Goal: Transaction & Acquisition: Obtain resource

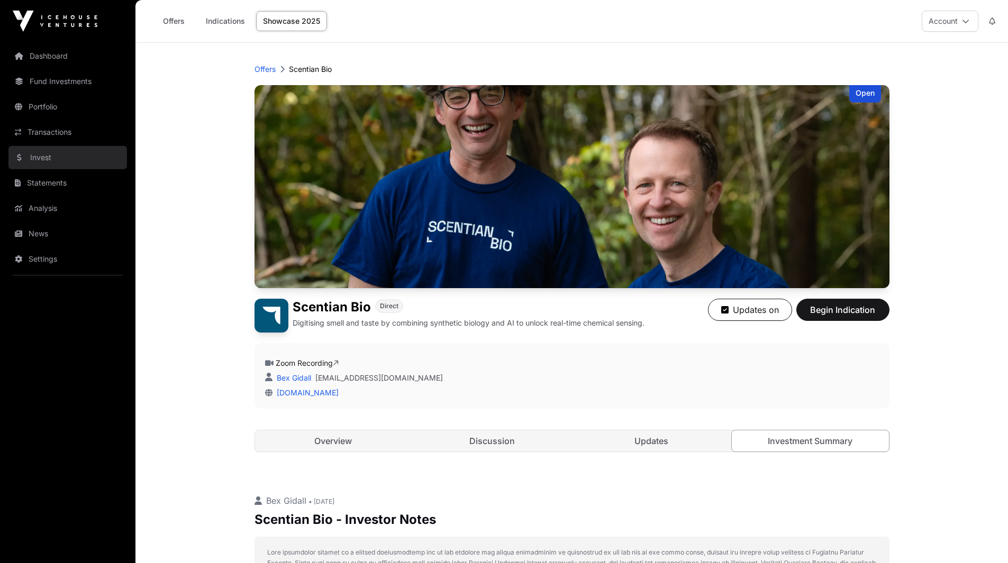
click at [49, 157] on link "Invest" at bounding box center [67, 157] width 118 height 23
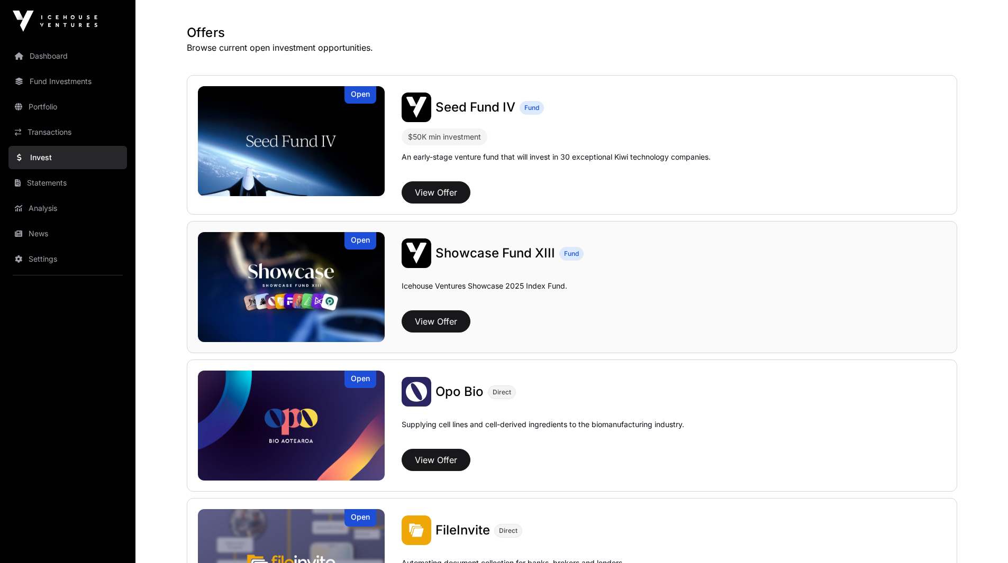
scroll to position [191, 0]
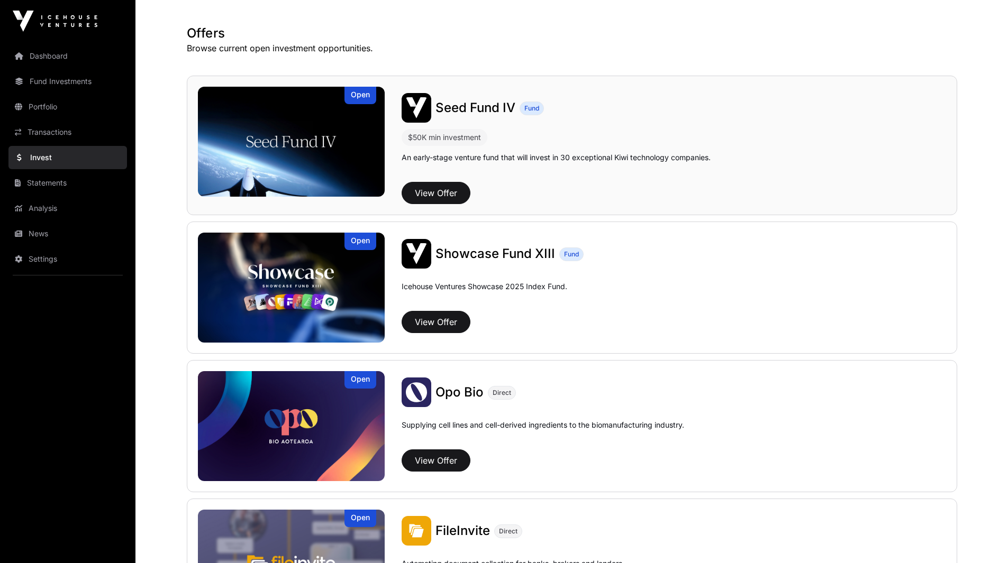
click at [458, 102] on span "Seed Fund IV" at bounding box center [475, 107] width 80 height 15
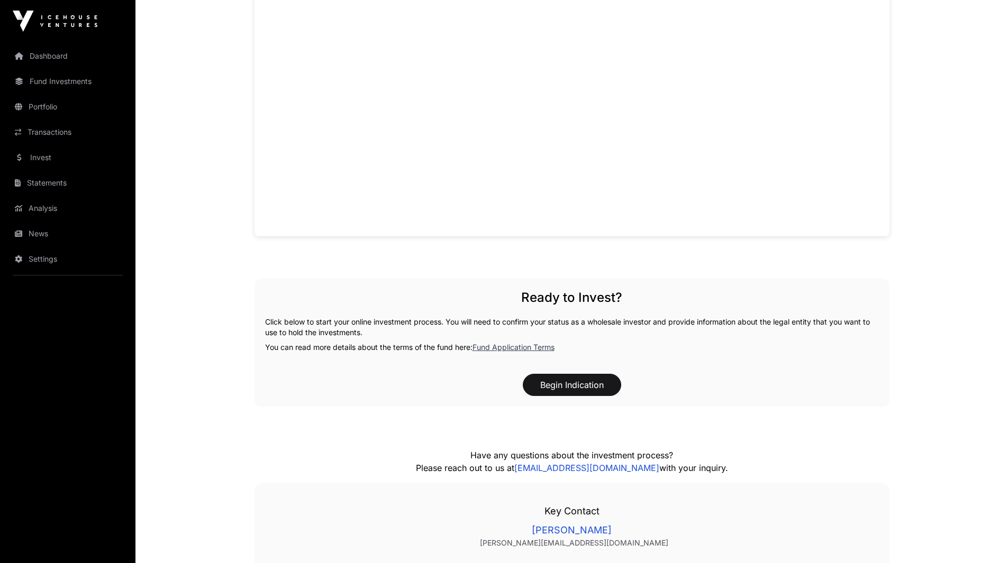
scroll to position [888, 0]
click at [516, 343] on link "Fund Application Terms" at bounding box center [513, 346] width 82 height 9
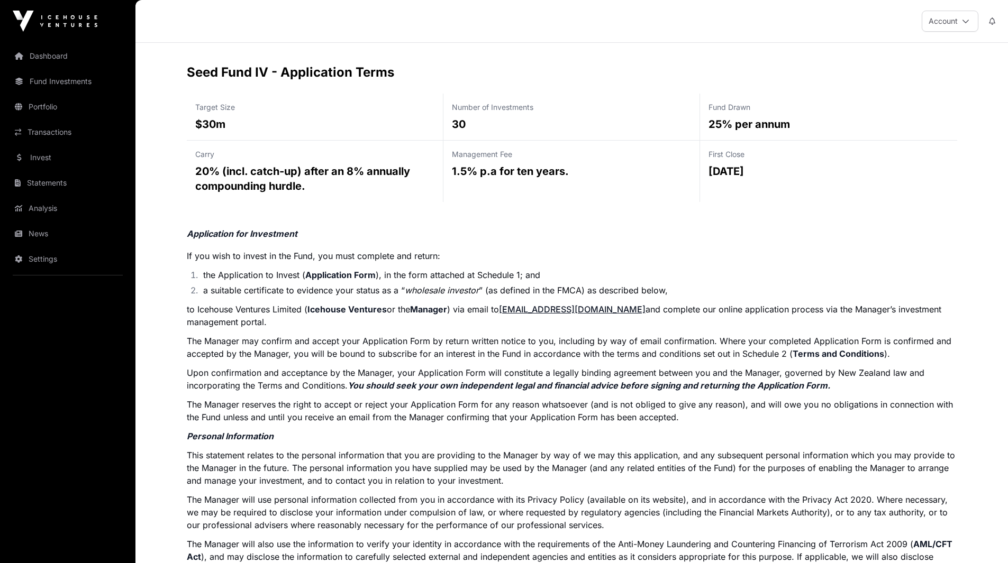
drag, startPoint x: 934, startPoint y: 429, endPoint x: 233, endPoint y: 143, distance: 756.6
copy div "Lore Ipsu DO - Sitametcons Adipi Elitse Doei $13t Incidi ut Laboreetdol 53 Magn…"
click at [647, 242] on p "Application for Investment If you wish to invest in the Fund, you must complete…" at bounding box center [572, 572] width 770 height 691
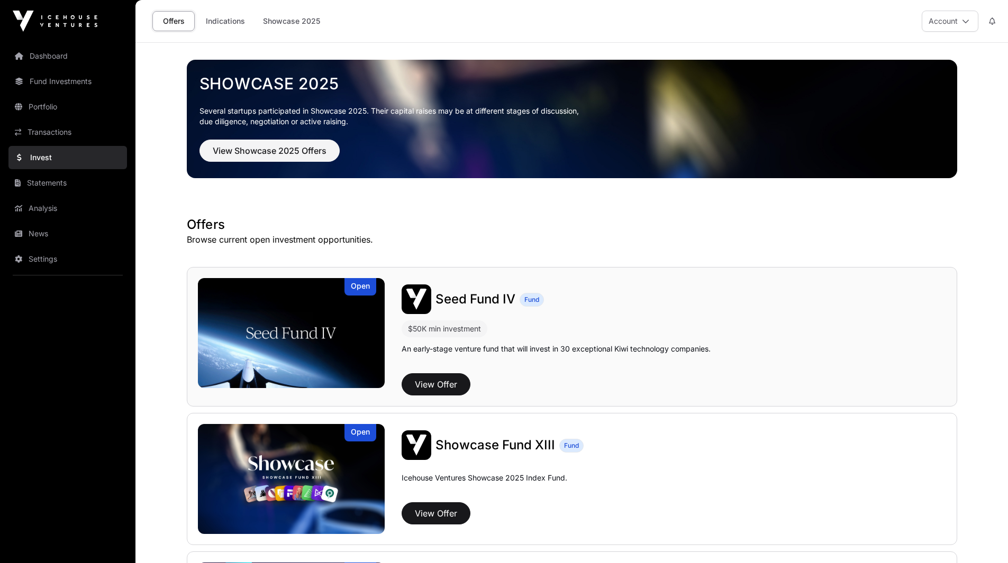
click at [467, 294] on span "Seed Fund IV" at bounding box center [475, 298] width 80 height 15
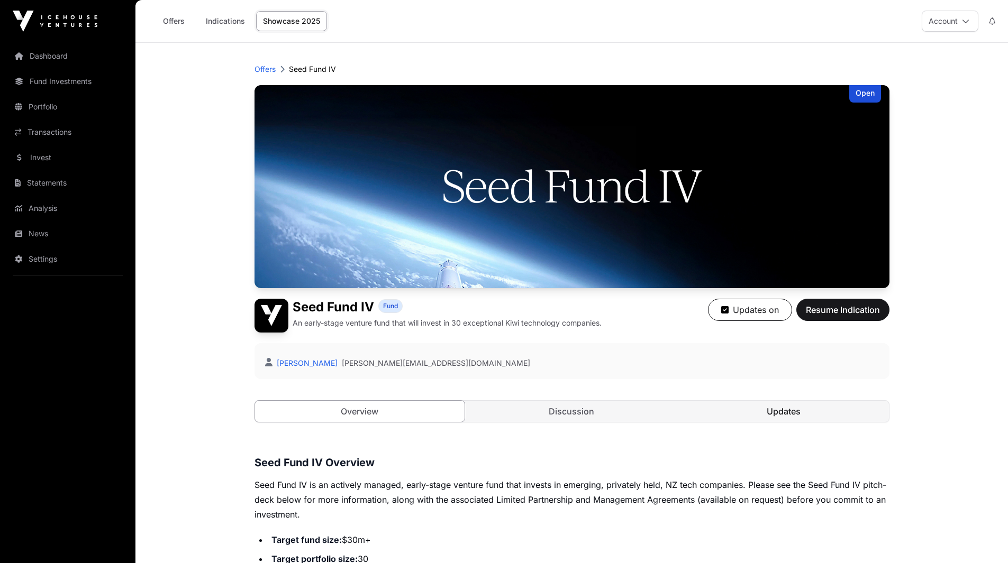
click at [783, 408] on link "Updates" at bounding box center [784, 411] width 210 height 21
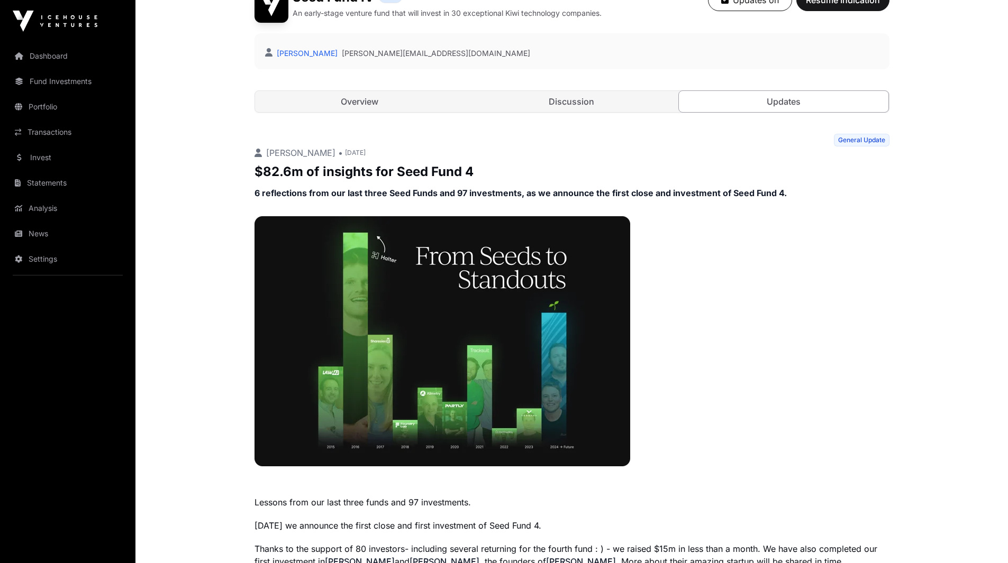
scroll to position [292, 0]
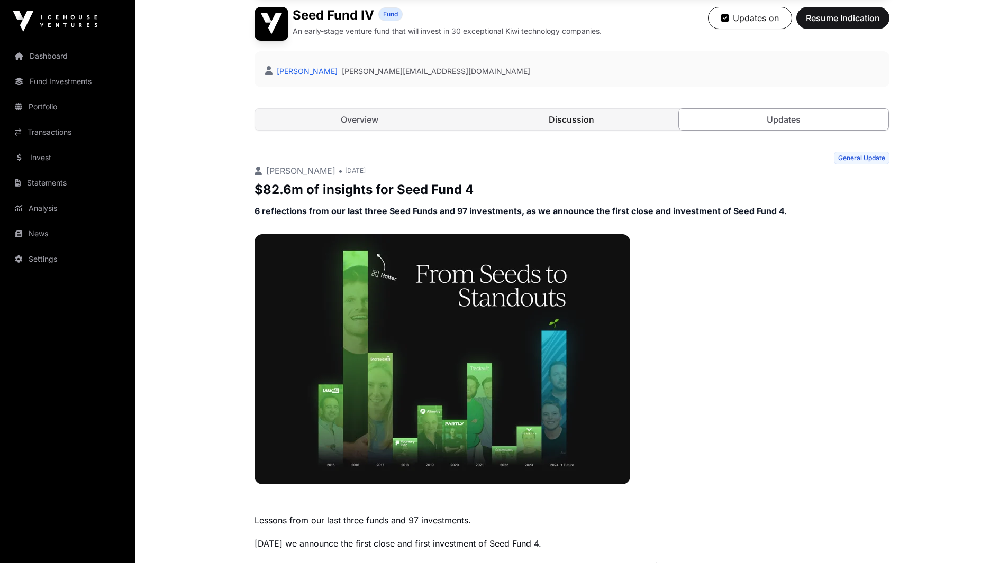
click at [577, 113] on link "Discussion" at bounding box center [572, 119] width 210 height 21
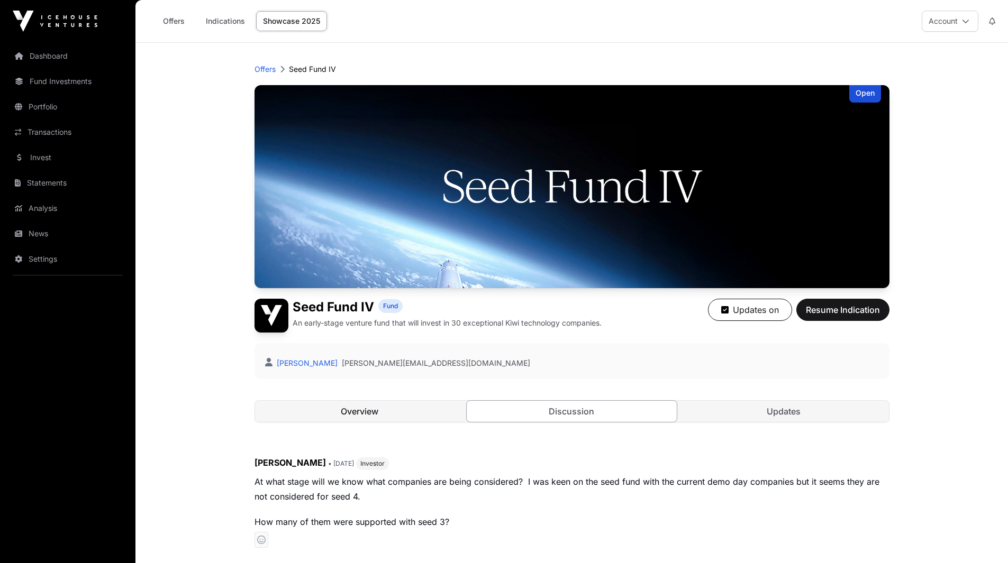
click at [377, 414] on link "Overview" at bounding box center [360, 411] width 210 height 21
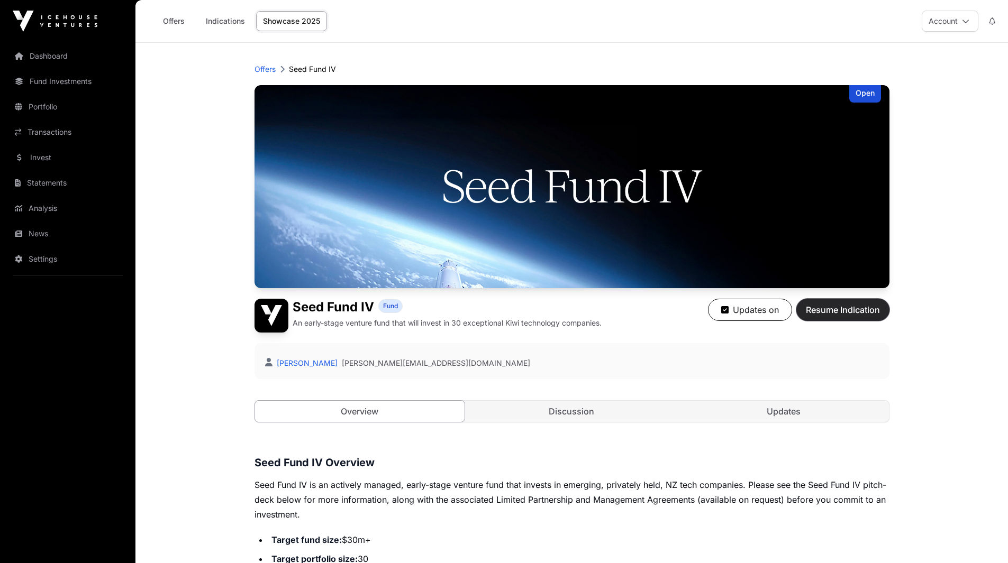
click at [836, 309] on span "Resume Indication" at bounding box center [843, 310] width 74 height 13
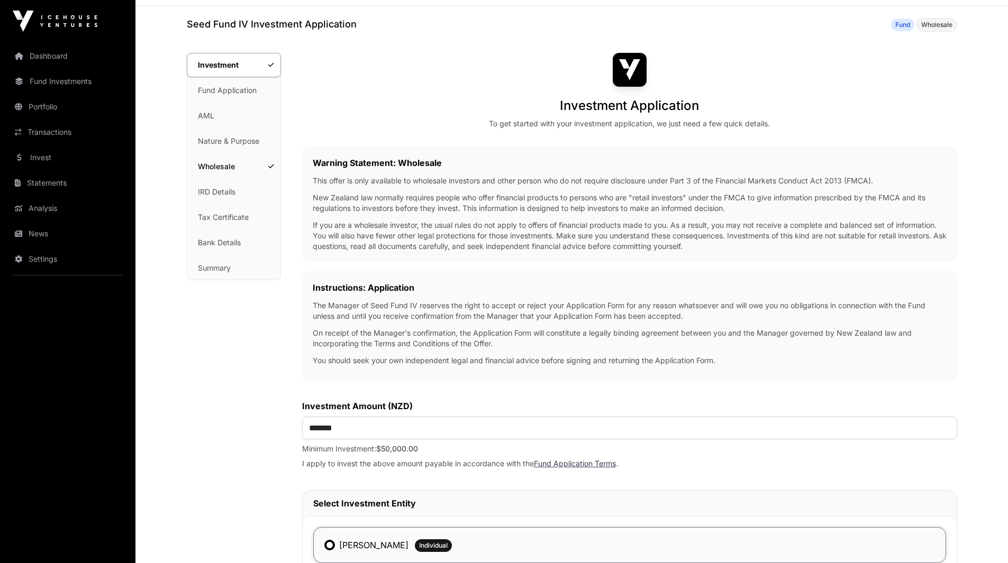
scroll to position [35, 0]
click at [589, 464] on link "Fund Application Terms" at bounding box center [575, 464] width 82 height 9
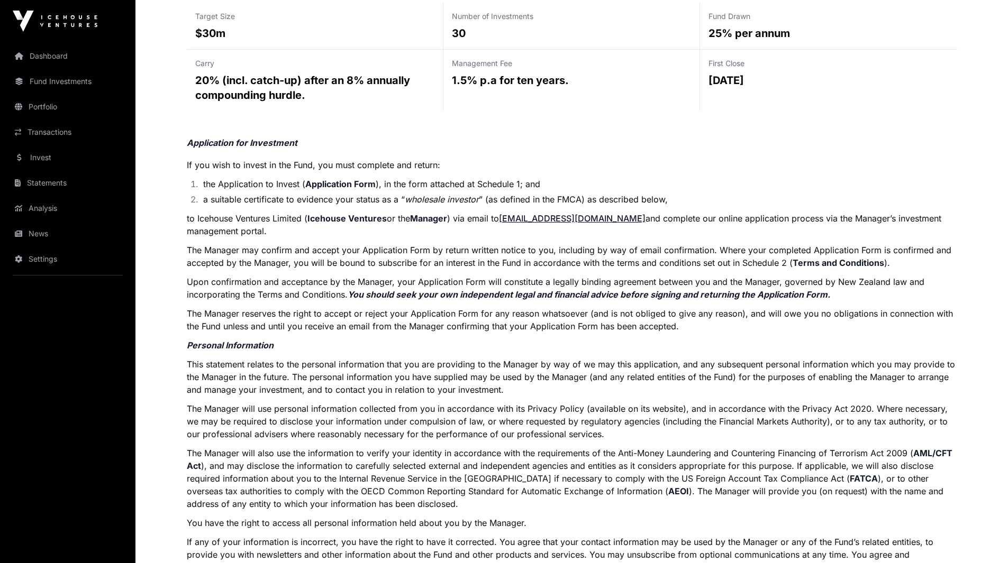
scroll to position [883, 0]
